Goal: Task Accomplishment & Management: Manage account settings

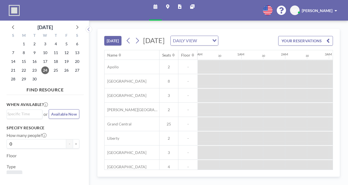
scroll to position [0, 394]
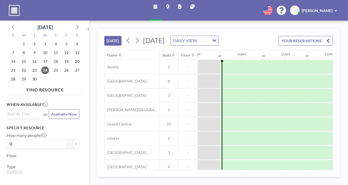
click at [336, 11] on span at bounding box center [336, 11] width 2 height 4
click at [322, 37] on span "Log out" at bounding box center [321, 36] width 13 height 5
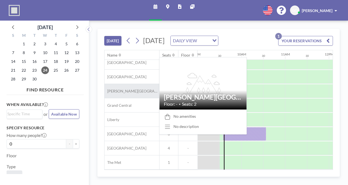
scroll to position [28, 394]
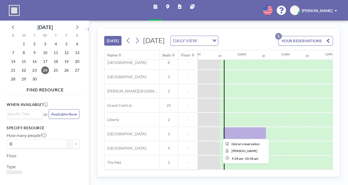
drag, startPoint x: 250, startPoint y: 133, endPoint x: 233, endPoint y: 131, distance: 16.9
click at [233, 131] on div at bounding box center [244, 134] width 43 height 14
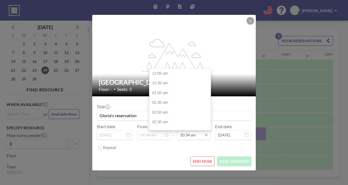
click at [188, 136] on input "10:34 am" at bounding box center [194, 134] width 34 height 9
click at [191, 136] on input "10:34 am" at bounding box center [194, 134] width 34 height 9
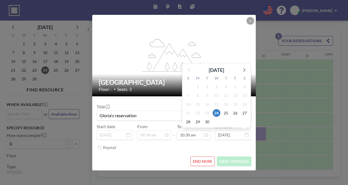
type input "10:30 am"
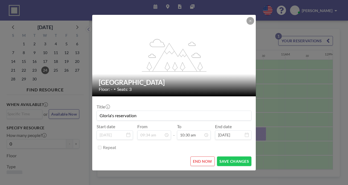
click at [166, 149] on div "Repeat" at bounding box center [177, 147] width 149 height 9
click at [226, 162] on button "SAVE CHANGES" at bounding box center [234, 161] width 34 height 10
